Goal: Transaction & Acquisition: Purchase product/service

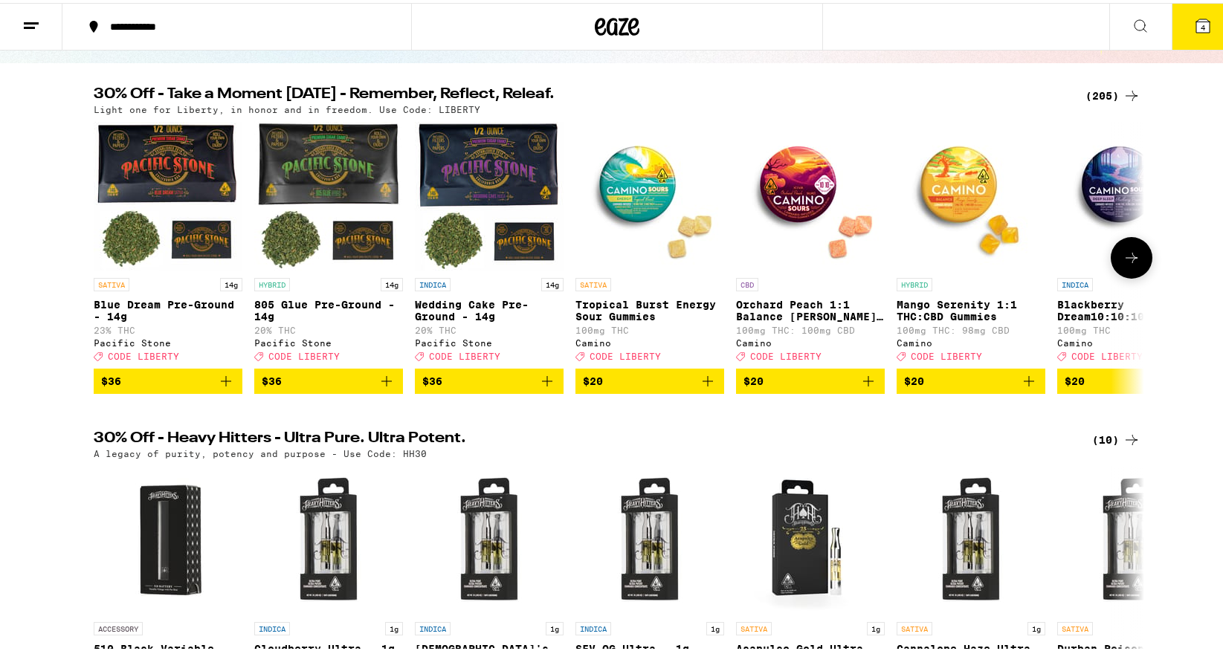
scroll to position [129, 0]
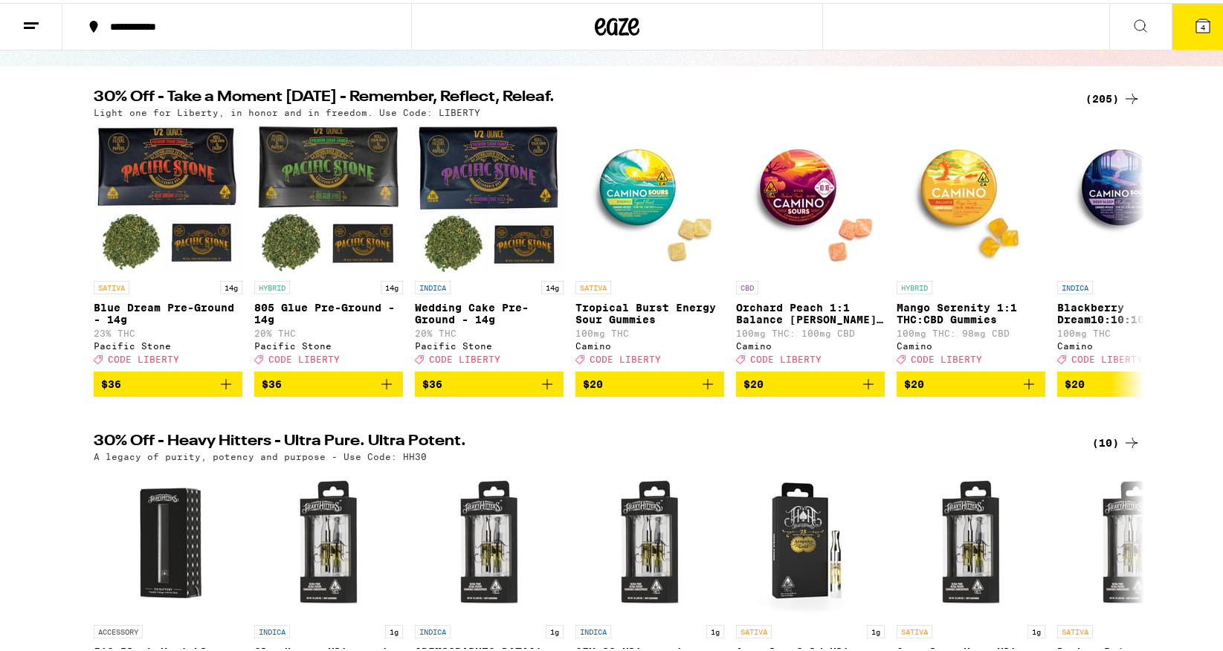
click at [1122, 96] on icon at bounding box center [1131, 96] width 18 height 18
